Goal: Task Accomplishment & Management: Use online tool/utility

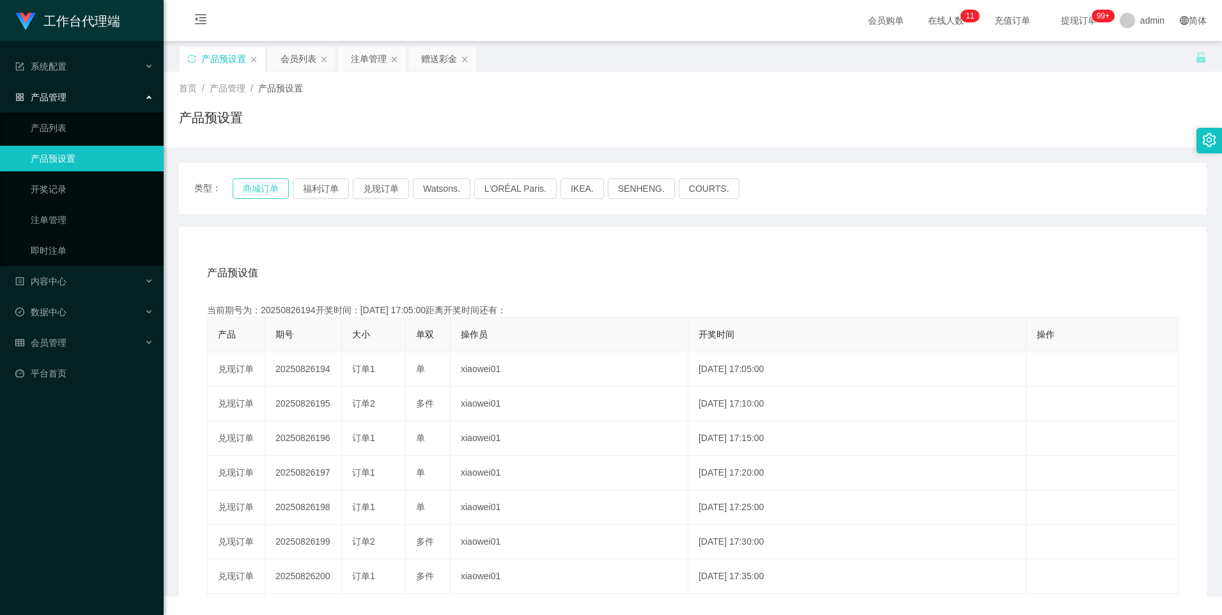
click at [260, 183] on button "商城订单" at bounding box center [261, 188] width 56 height 20
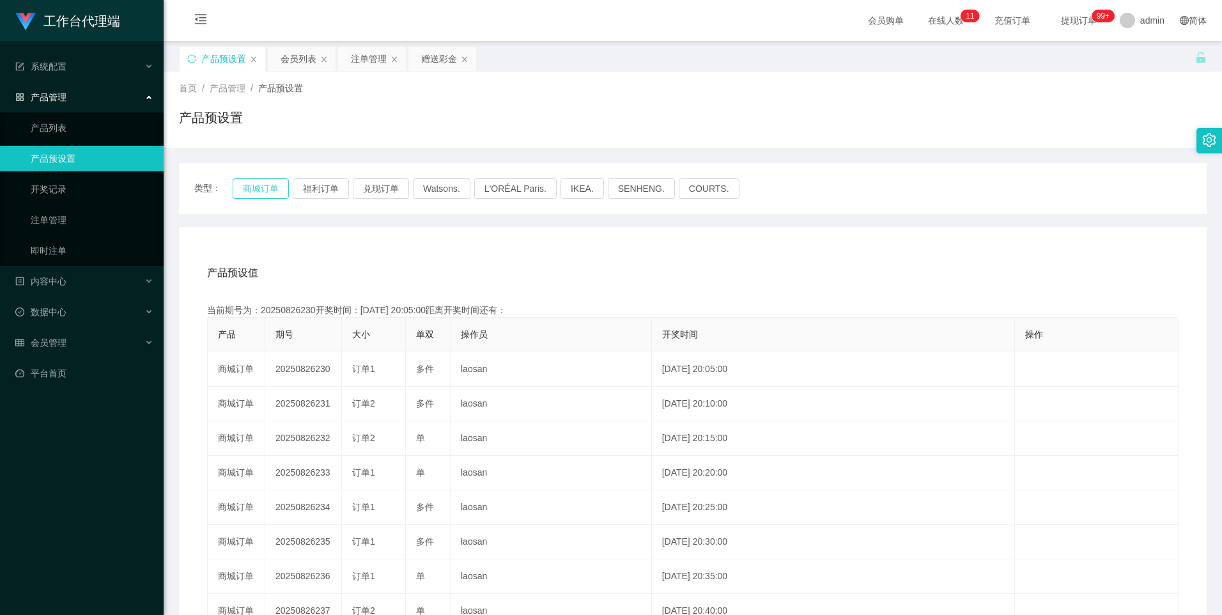
type button "k3wph"
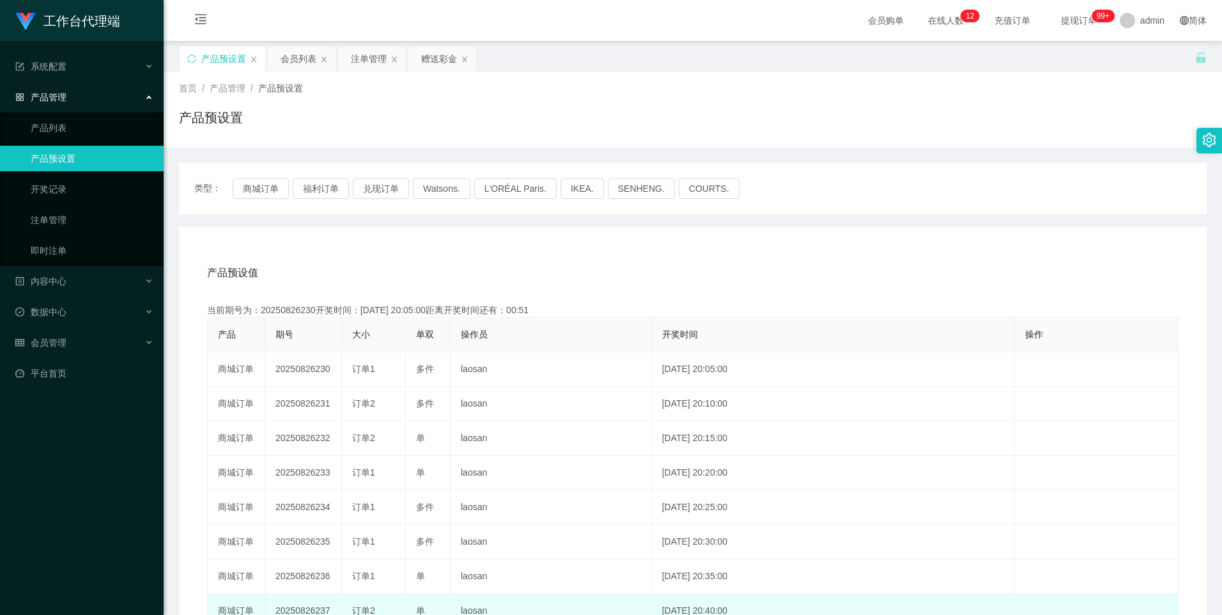
click at [1064, 606] on td "编 辑 限制投注" at bounding box center [1097, 611] width 164 height 35
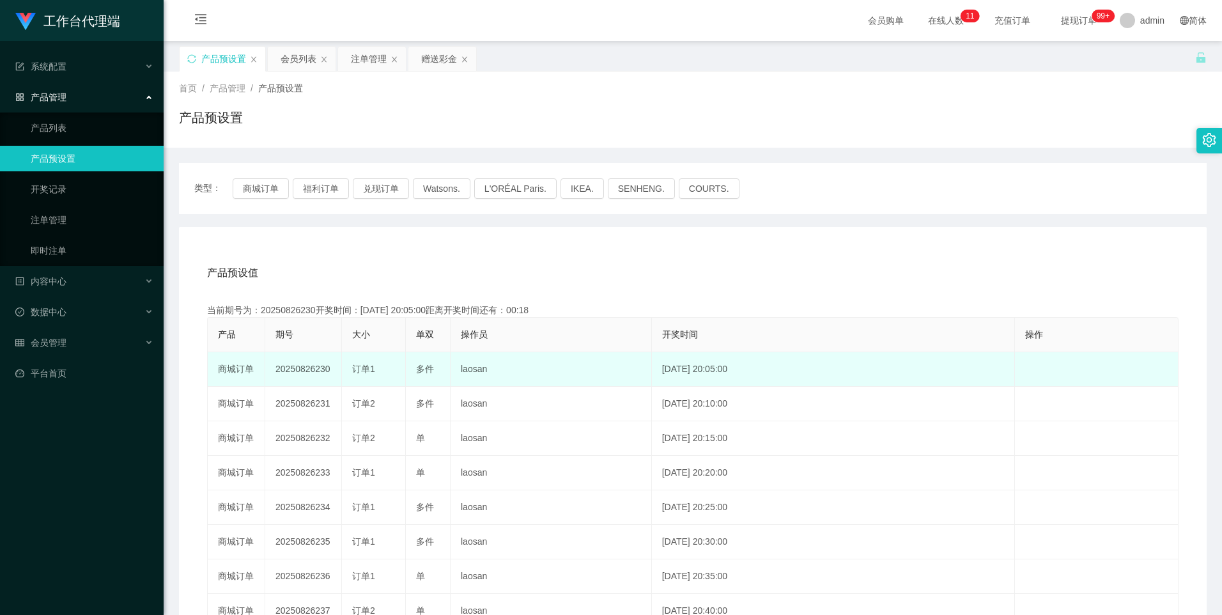
click at [307, 367] on td "20250826230" at bounding box center [303, 369] width 77 height 35
copy td "20250826230"
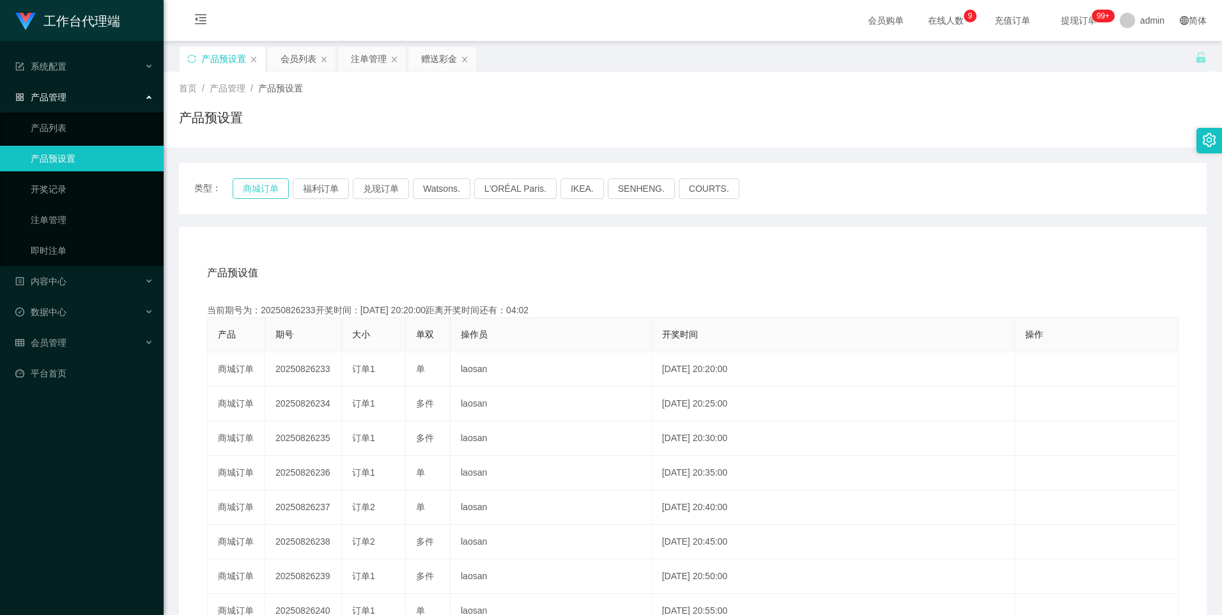
click at [244, 190] on button "商城订单" at bounding box center [261, 188] width 56 height 20
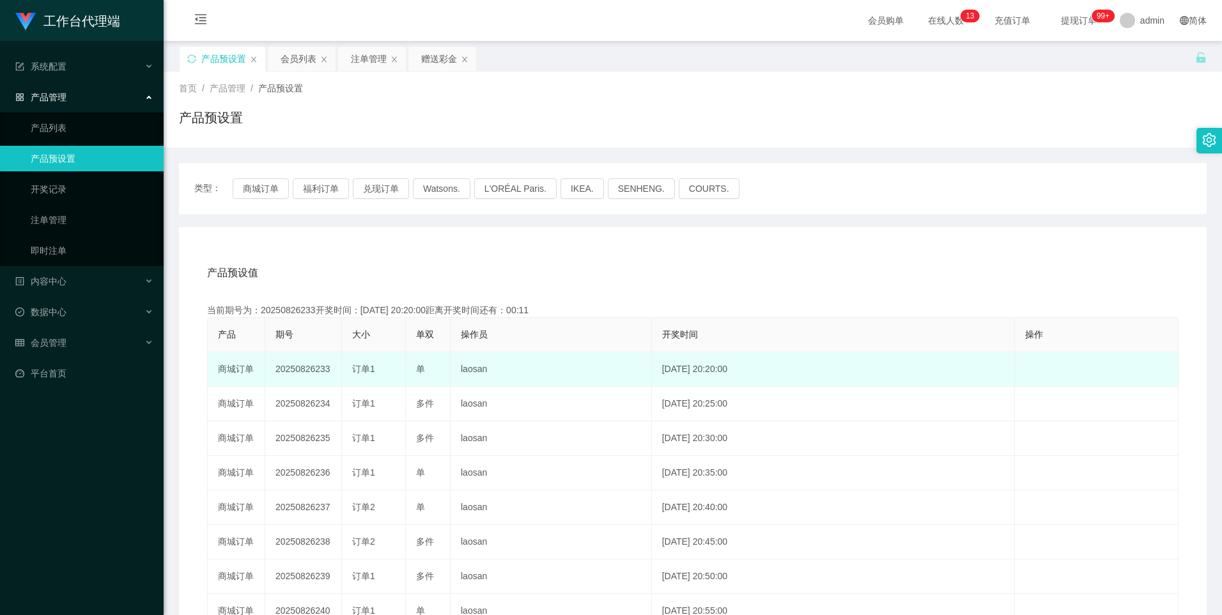
click at [293, 368] on td "20250826233" at bounding box center [303, 369] width 77 height 35
copy td "20250826233"
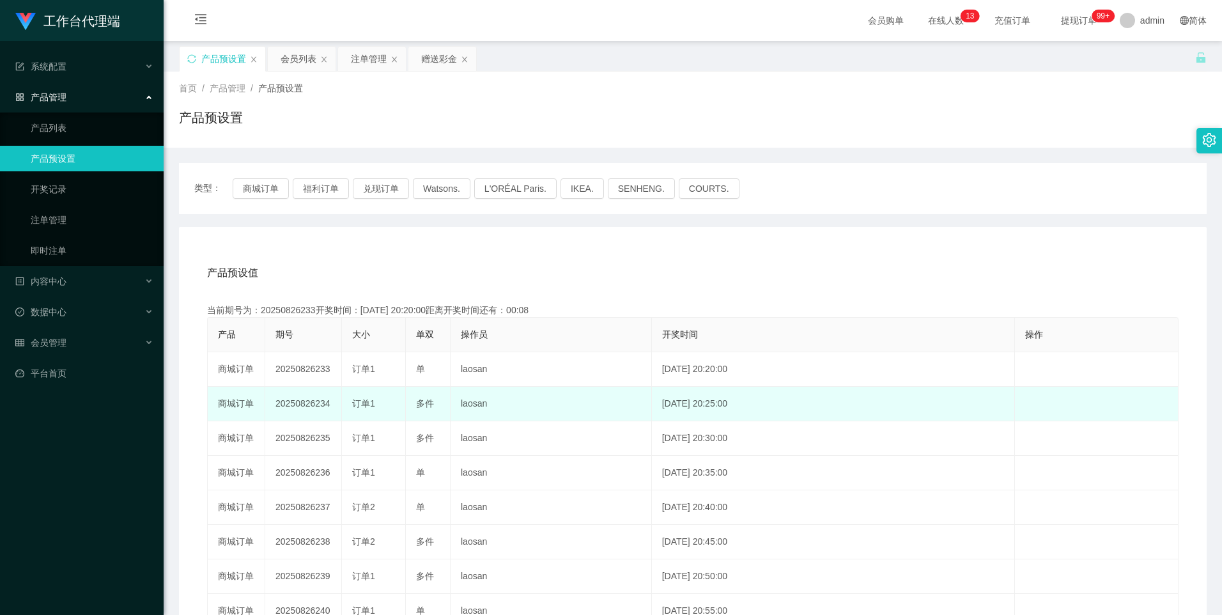
click at [295, 407] on td "20250826234" at bounding box center [303, 404] width 77 height 35
copy td "20250826234"
